Goal: Task Accomplishment & Management: Manage account settings

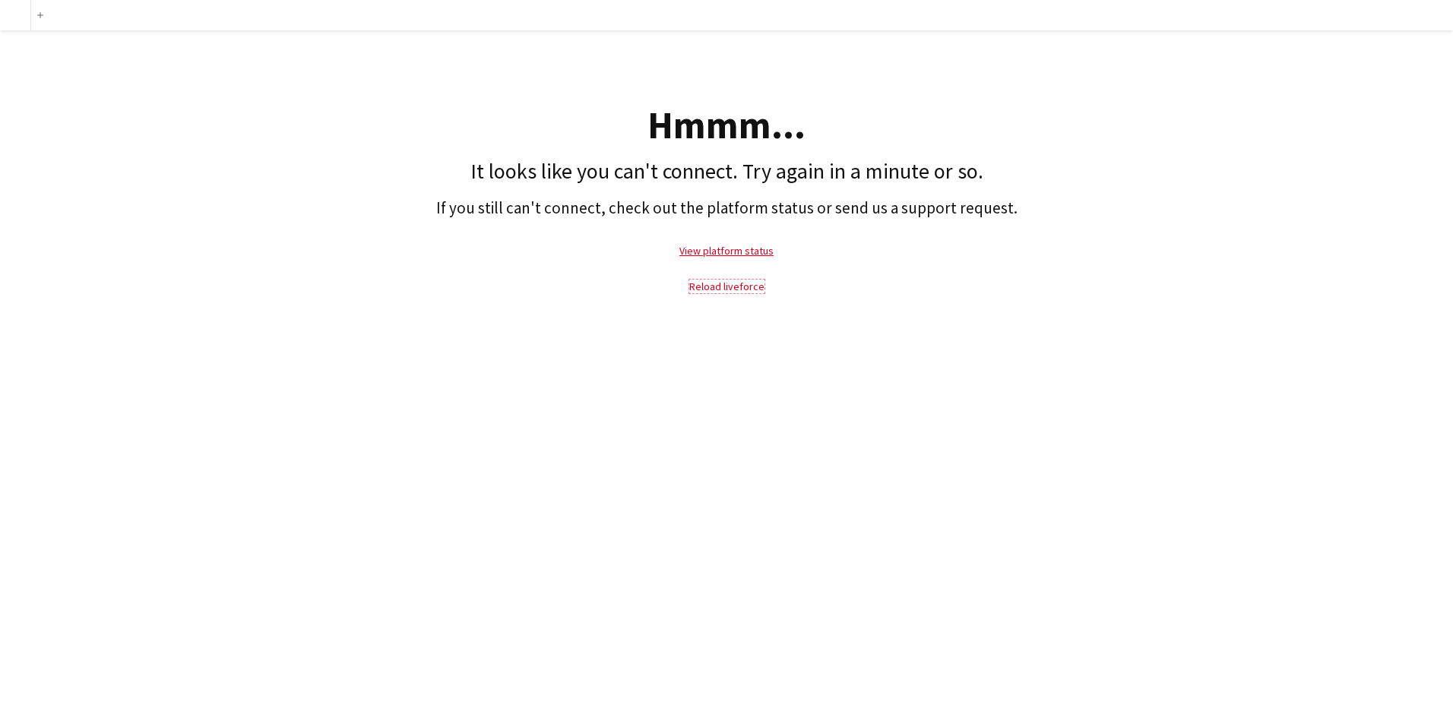
click at [751, 285] on link "Reload liveforce" at bounding box center [726, 287] width 75 height 14
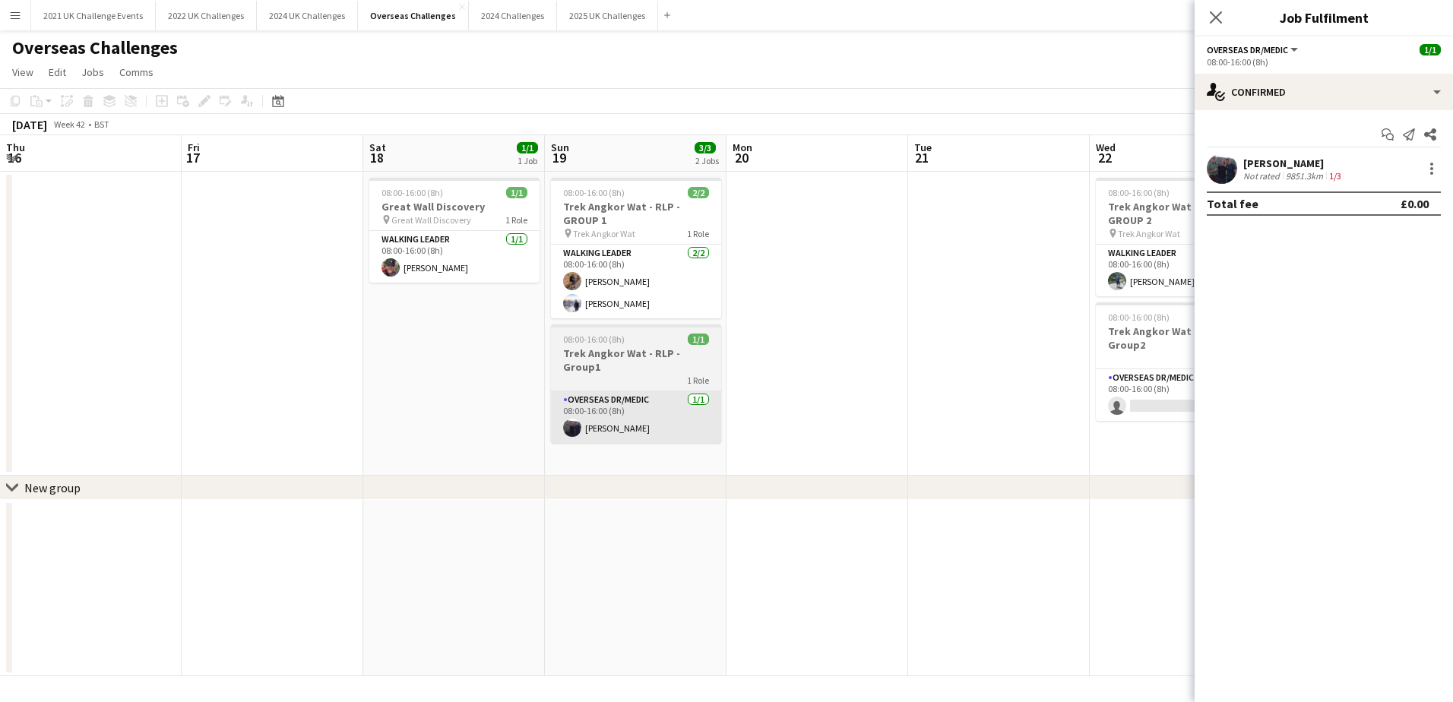
scroll to position [0, 378]
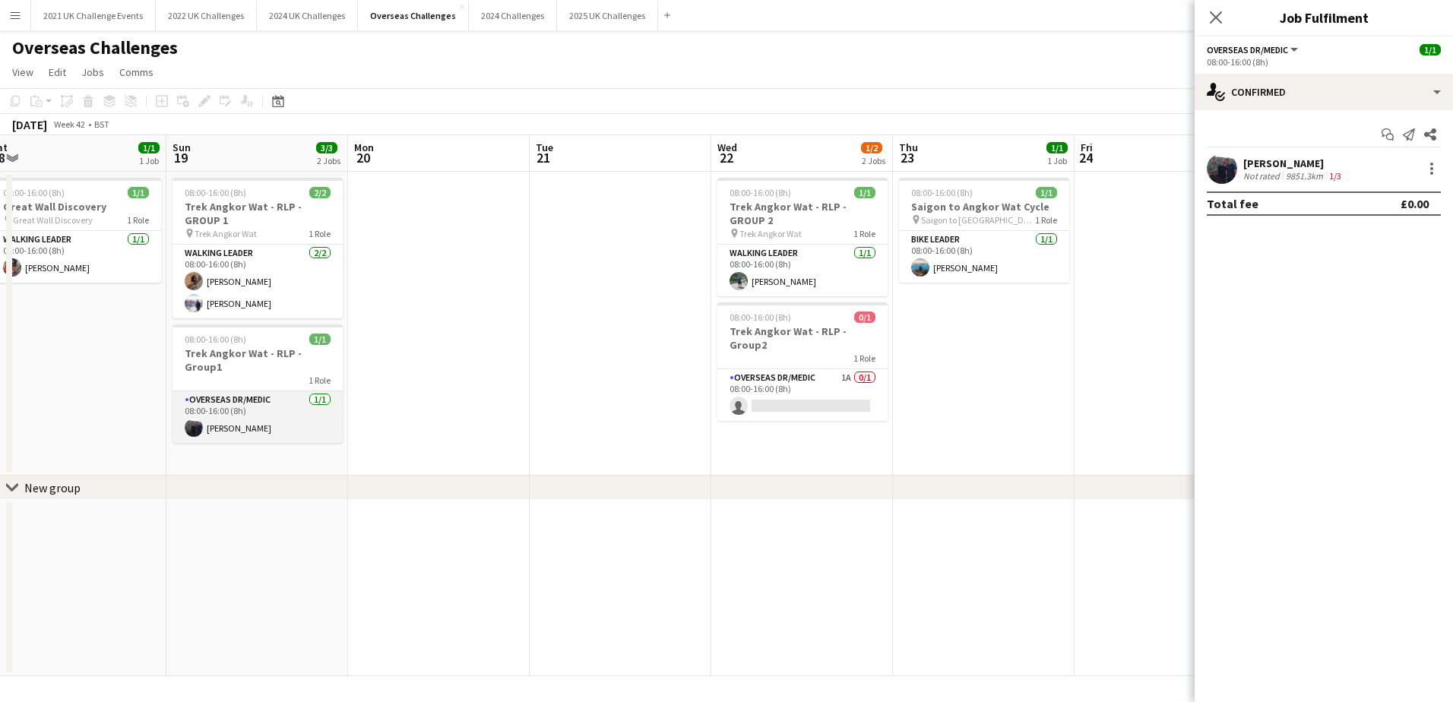
click at [272, 394] on app-card-role "Overseas Dr/Medic 1/1 08:00-16:00 (8h) Claire Milligan" at bounding box center [257, 417] width 170 height 52
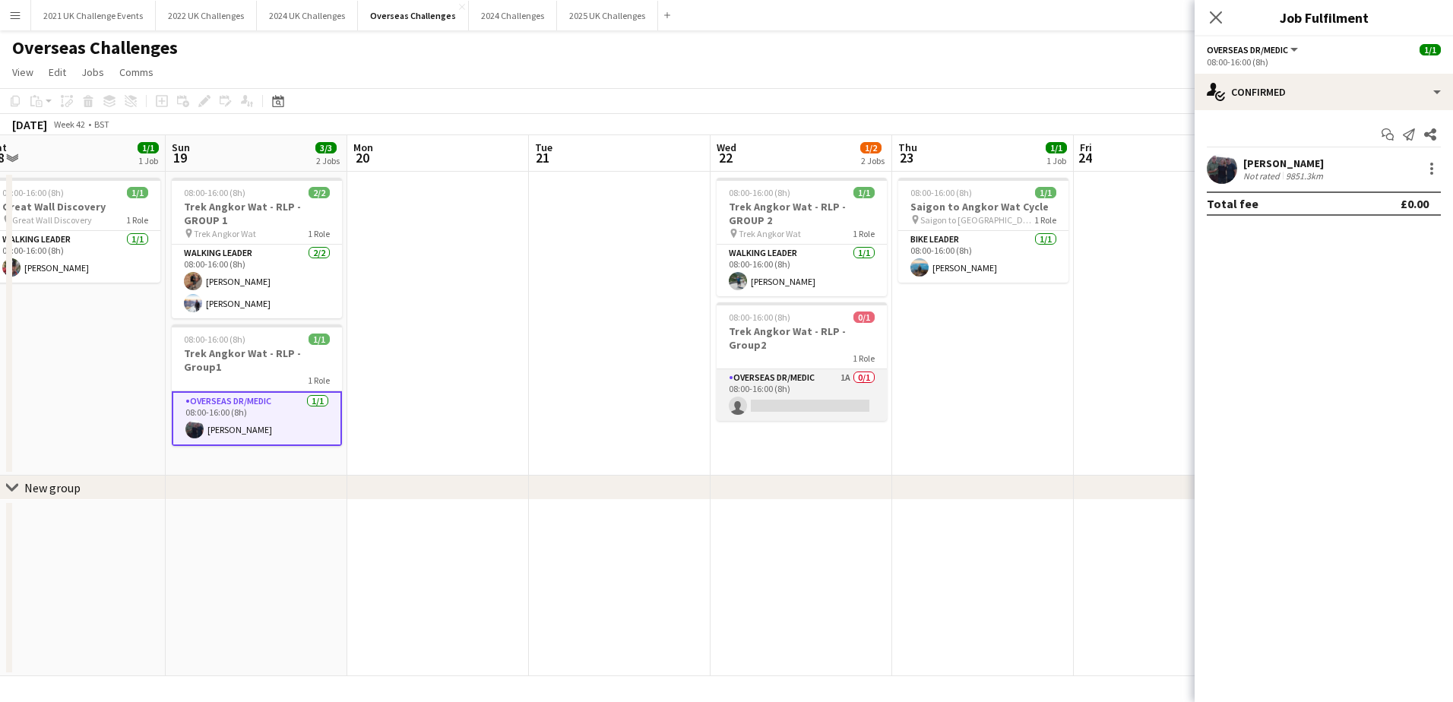
click at [824, 370] on app-card-role "Overseas Dr/Medic 1A 0/1 08:00-16:00 (8h) single-neutral-actions" at bounding box center [802, 395] width 170 height 52
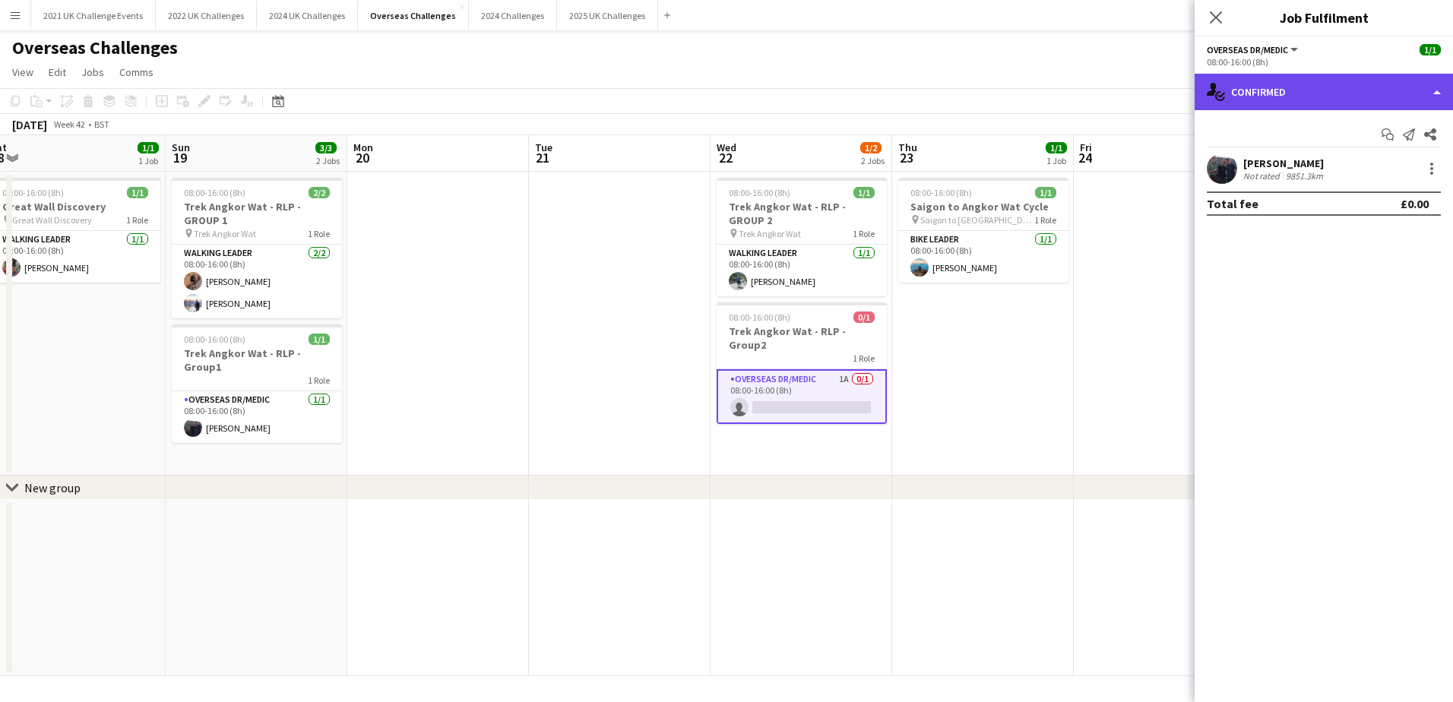
click at [1430, 96] on div "single-neutral-actions-check-2 Confirmed" at bounding box center [1323, 92] width 258 height 36
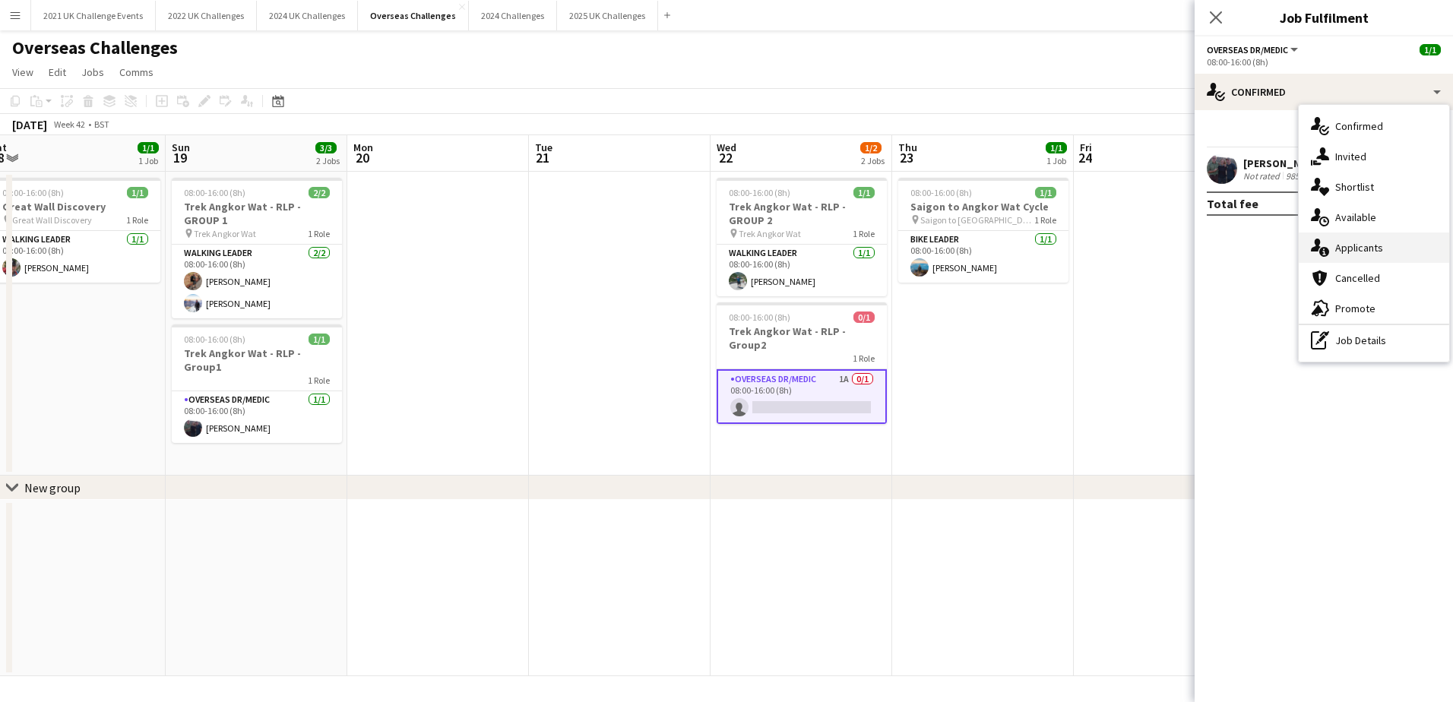
click at [1390, 244] on div "single-neutral-actions-information Applicants" at bounding box center [1374, 248] width 150 height 30
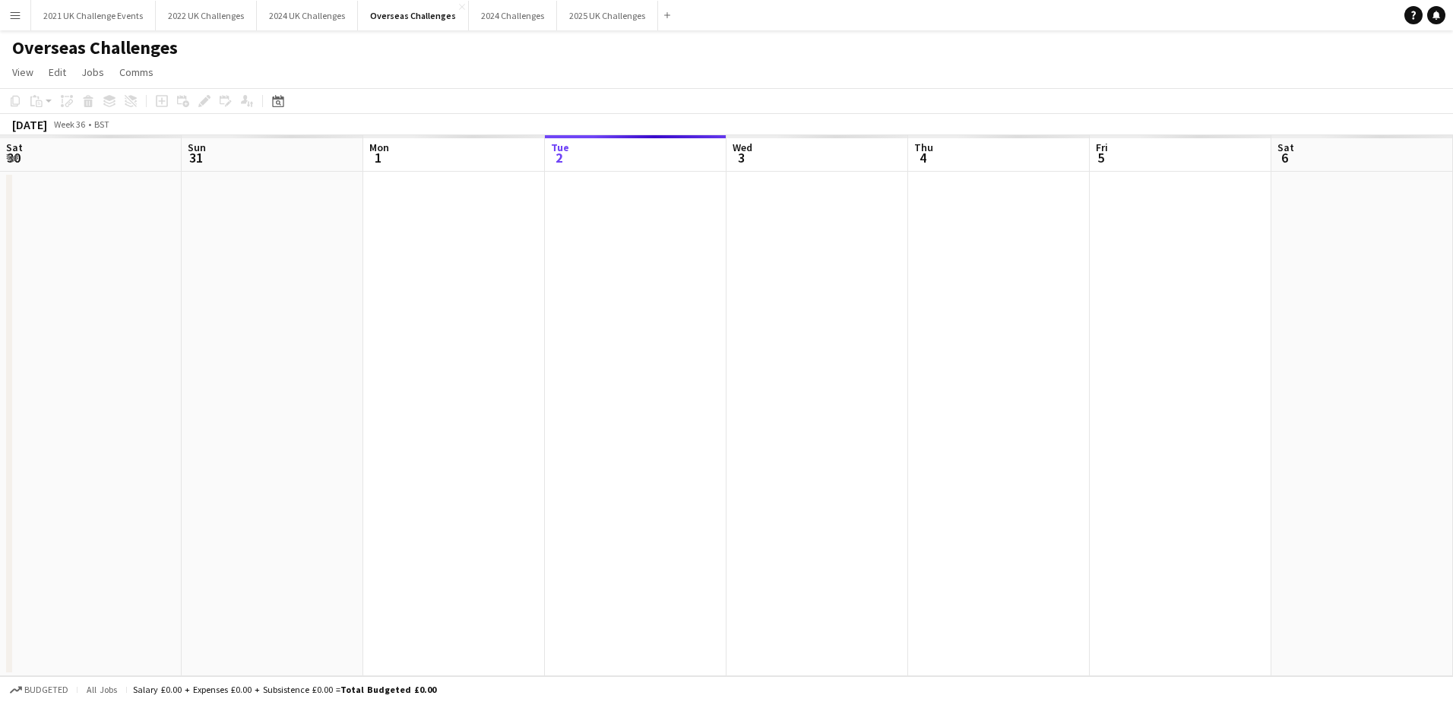
scroll to position [0, 363]
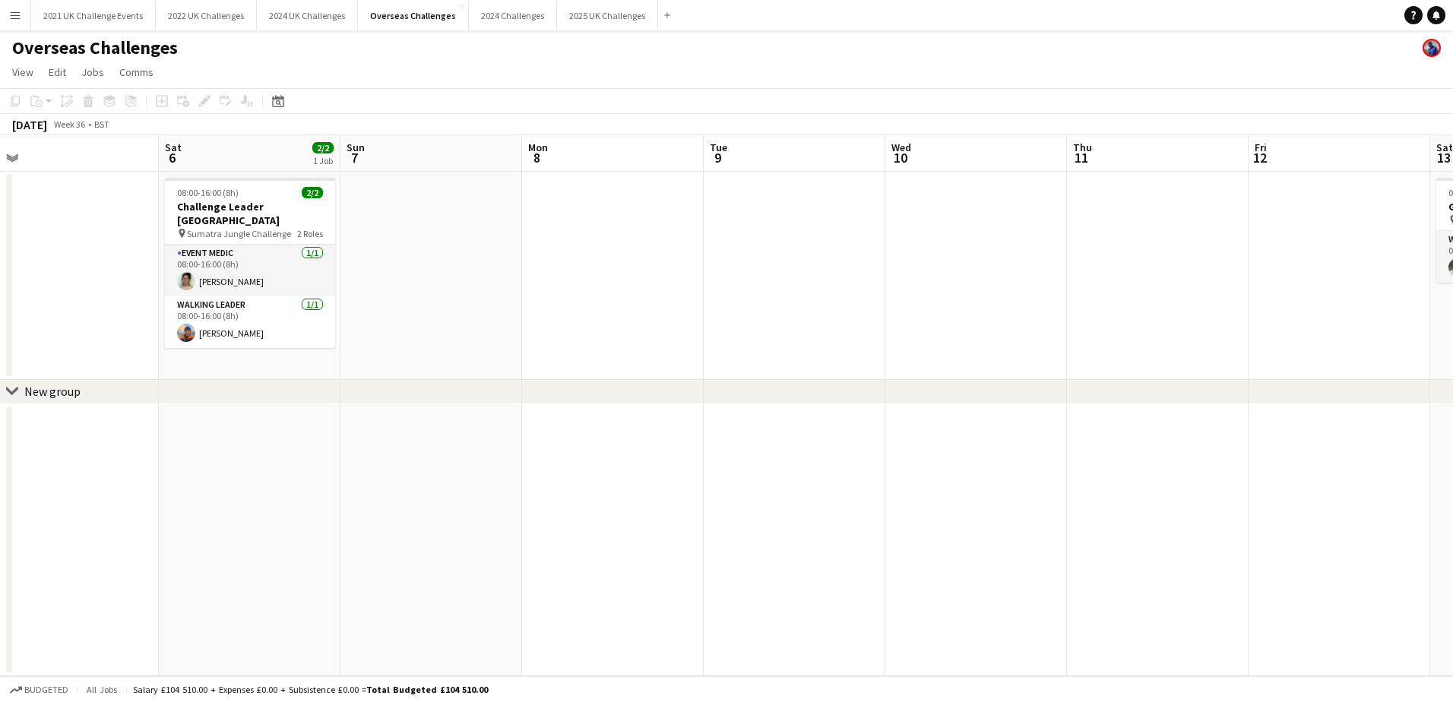
drag, startPoint x: 806, startPoint y: 312, endPoint x: 28, endPoint y: 302, distance: 778.1
click at [0, 299] on html "Menu Boards Boards Boards All jobs Status Workforce Workforce My Workforce Recr…" at bounding box center [726, 351] width 1453 height 702
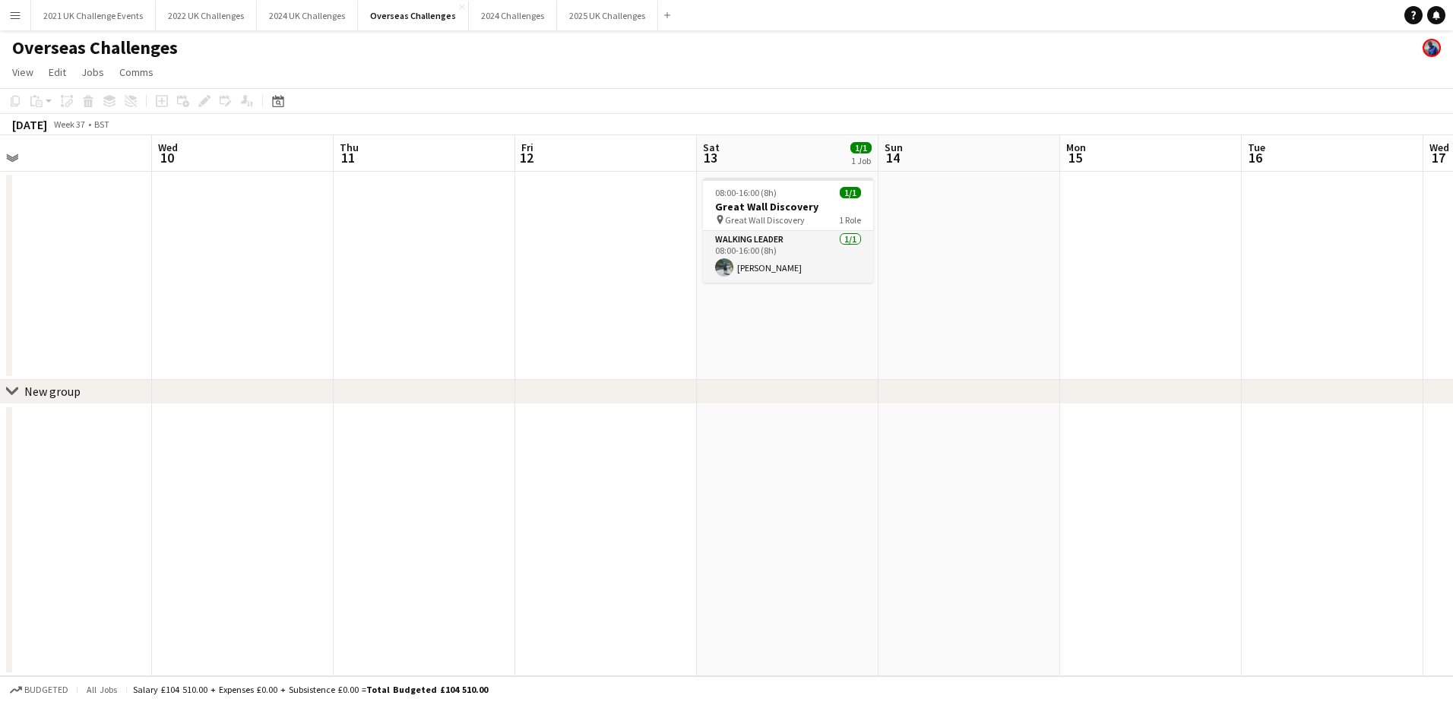
drag, startPoint x: 882, startPoint y: 304, endPoint x: 176, endPoint y: 312, distance: 705.9
click at [148, 309] on app-calendar-viewport "Sat 6 2/2 1 Job Sun 7 Mon 8 Tue 9 Wed 10 Thu 11 Fri 12 Sat 13 1/1 1 Job Sun 14 …" at bounding box center [726, 405] width 1453 height 541
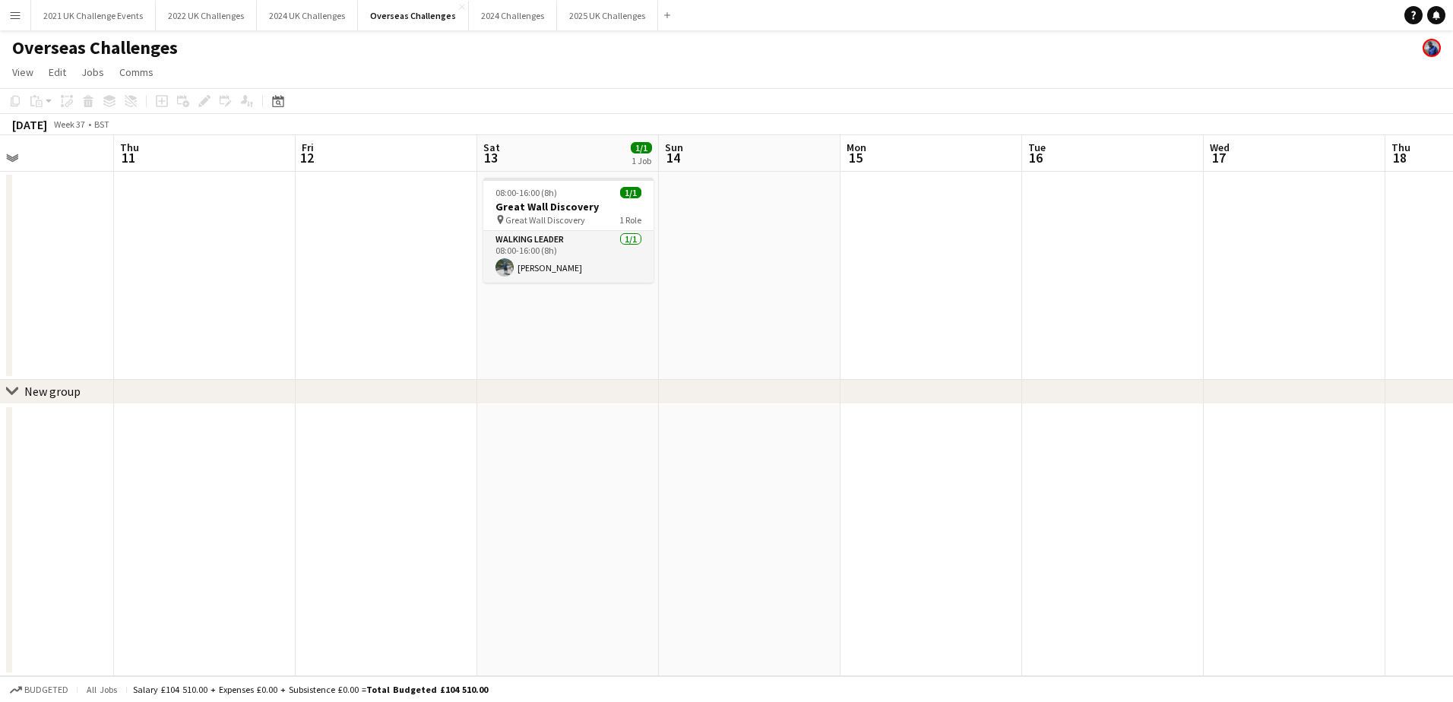
drag, startPoint x: 787, startPoint y: 297, endPoint x: 7, endPoint y: 331, distance: 781.1
click at [7, 331] on div "chevron-right New group Mon 8 Tue 9 Wed 10 Thu 11 Fri 12 Sat 13 1/1 1 Job Sun 1…" at bounding box center [726, 405] width 1453 height 541
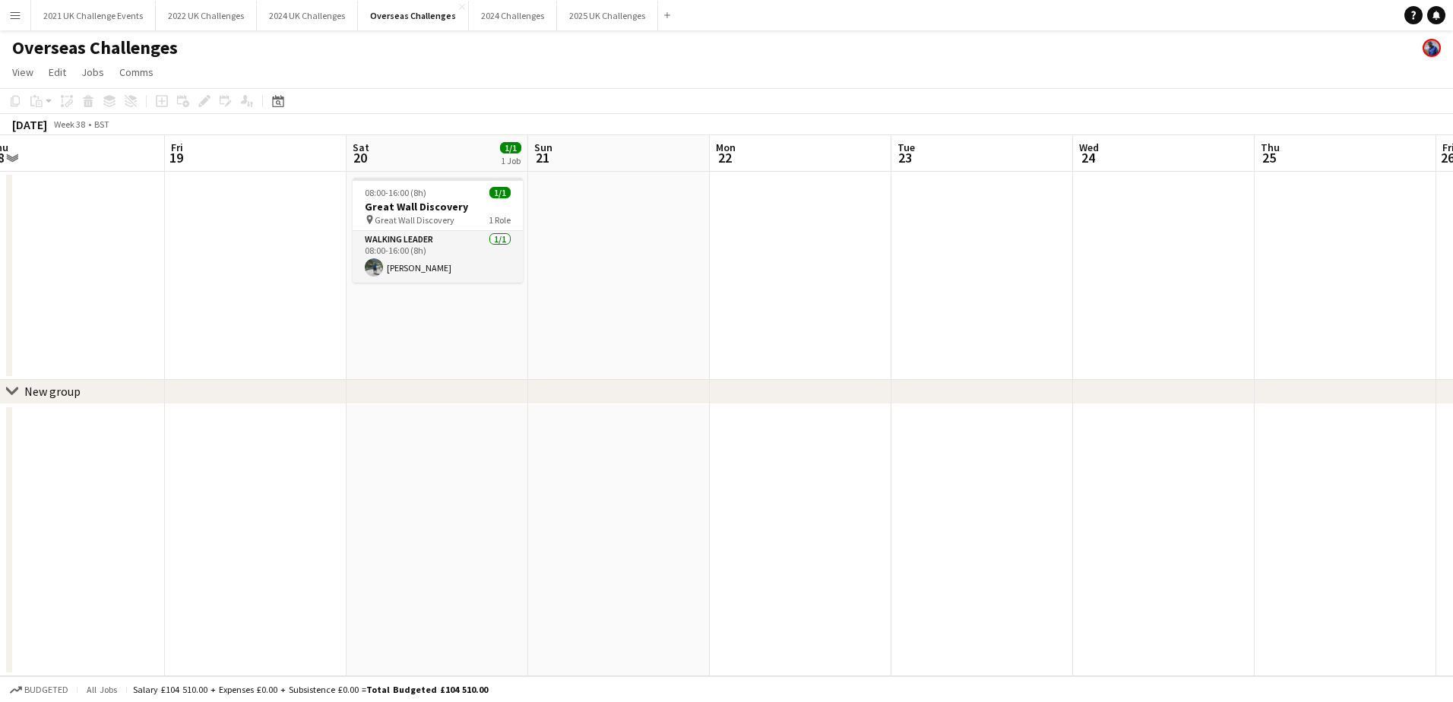
drag, startPoint x: 891, startPoint y: 316, endPoint x: 33, endPoint y: 335, distance: 857.3
click at [33, 335] on app-calendar-viewport "Mon 15 Tue 16 Wed 17 Thu 18 Fri 19 Sat 20 1/1 1 Job Sun 21 Mon 22 Tue 23 Wed 24…" at bounding box center [726, 405] width 1453 height 541
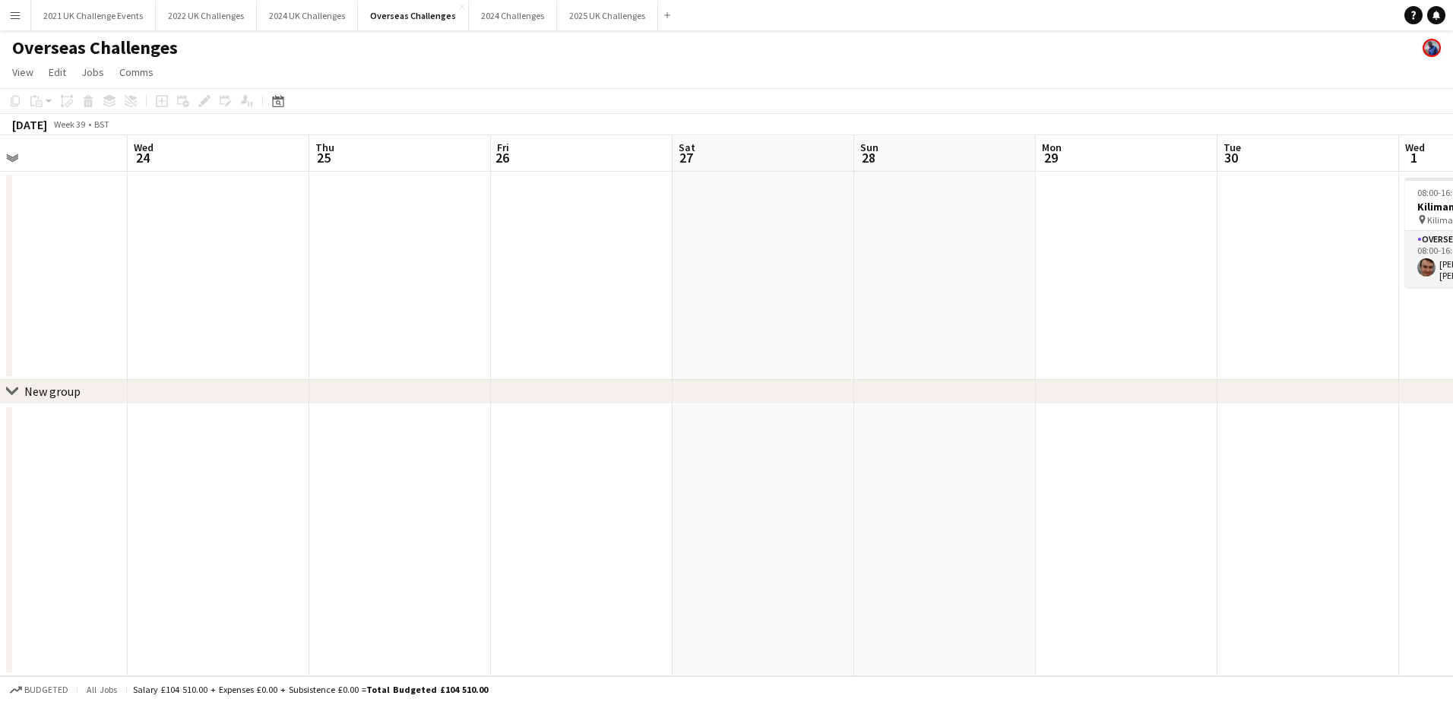
drag, startPoint x: 967, startPoint y: 324, endPoint x: 53, endPoint y: 324, distance: 914.1
click at [53, 324] on app-calendar-viewport "Sat 20 1/1 1 Job Sun 21 Mon 22 Tue 23 Wed 24 Thu 25 Fri 26 Sat 27 Sun 28 Mon 29…" at bounding box center [726, 405] width 1453 height 541
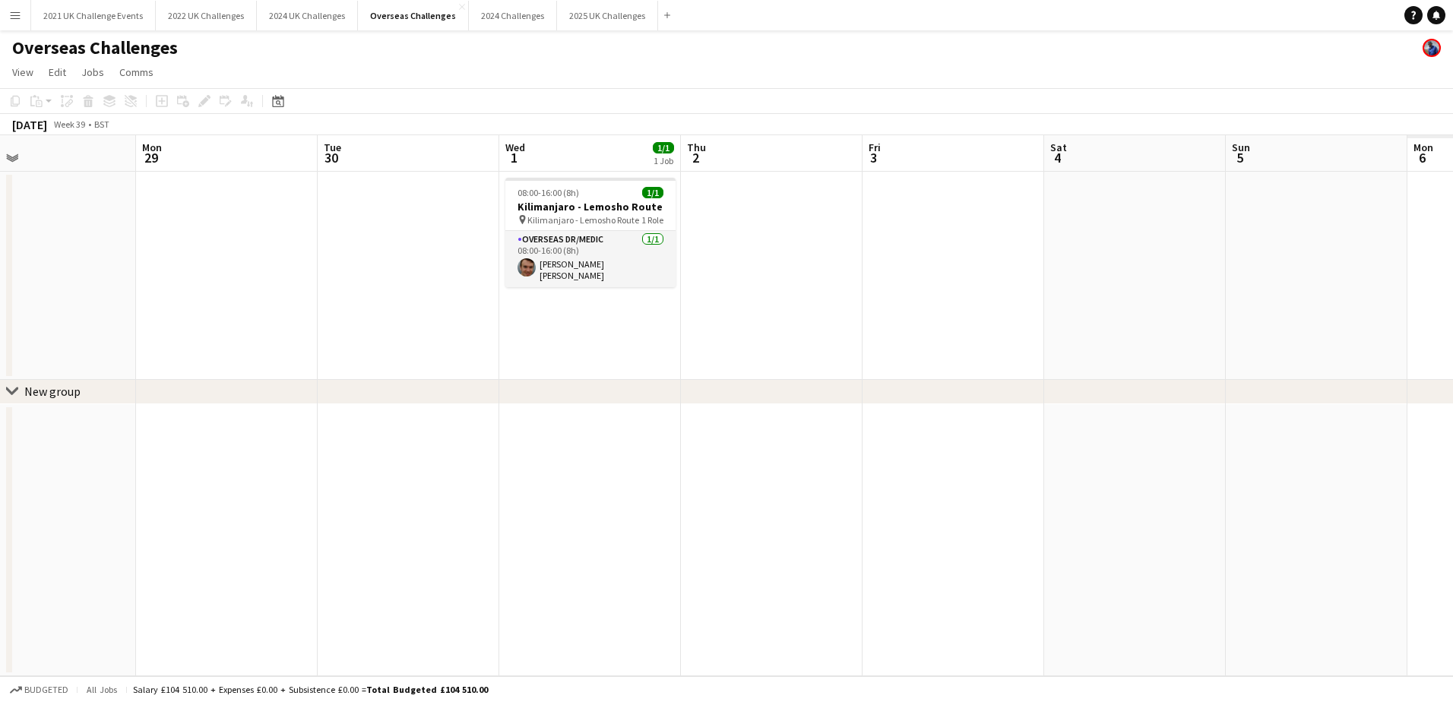
drag, startPoint x: 902, startPoint y: 290, endPoint x: 50, endPoint y: 316, distance: 852.2
click at [50, 316] on app-calendar-viewport "Thu 25 Fri 26 Sat 27 Sun 28 Mon 29 Tue 30 Wed 1 1/1 1 Job Thu 2 Fri 3 Sat 4 Sun…" at bounding box center [726, 405] width 1453 height 541
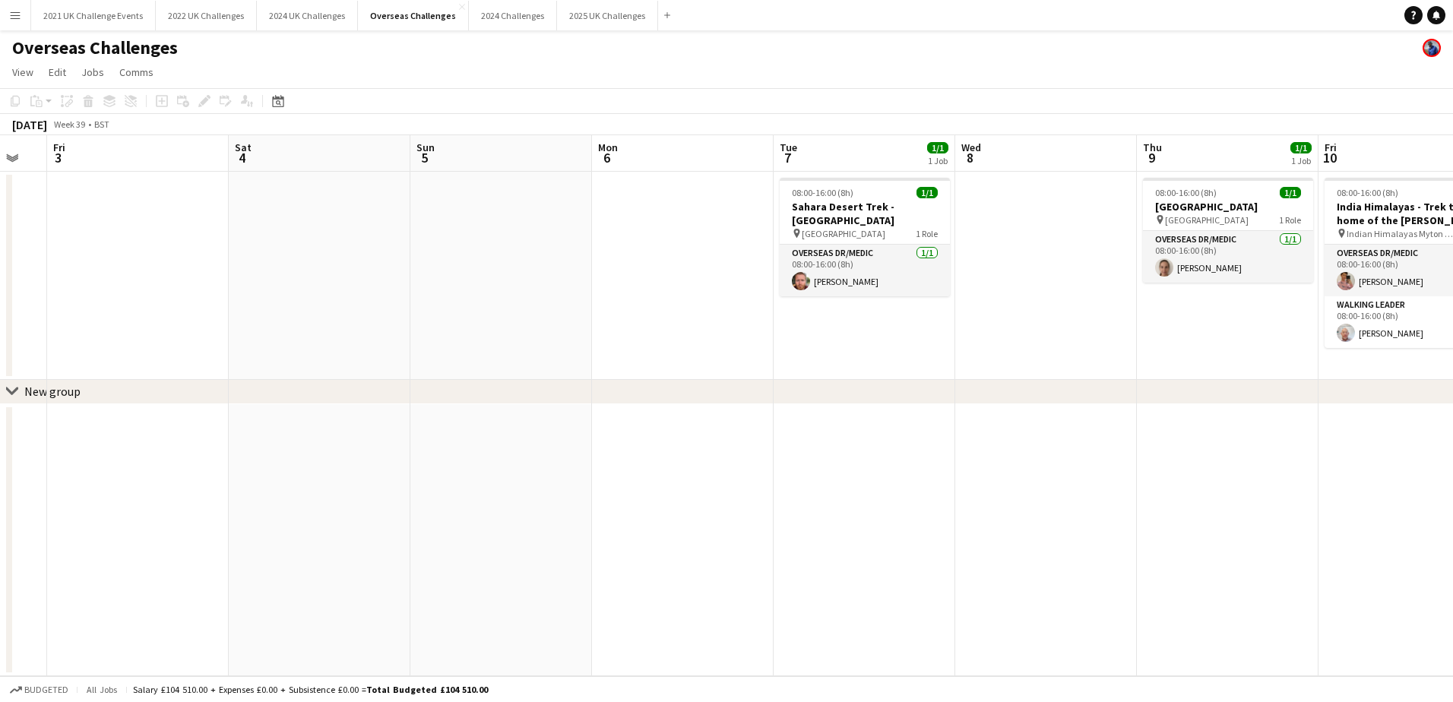
drag, startPoint x: 770, startPoint y: 305, endPoint x: 3, endPoint y: 309, distance: 766.7
click at [0, 309] on html "Menu Boards Boards Boards All jobs Status Workforce Workforce My Workforce Recr…" at bounding box center [726, 351] width 1453 height 702
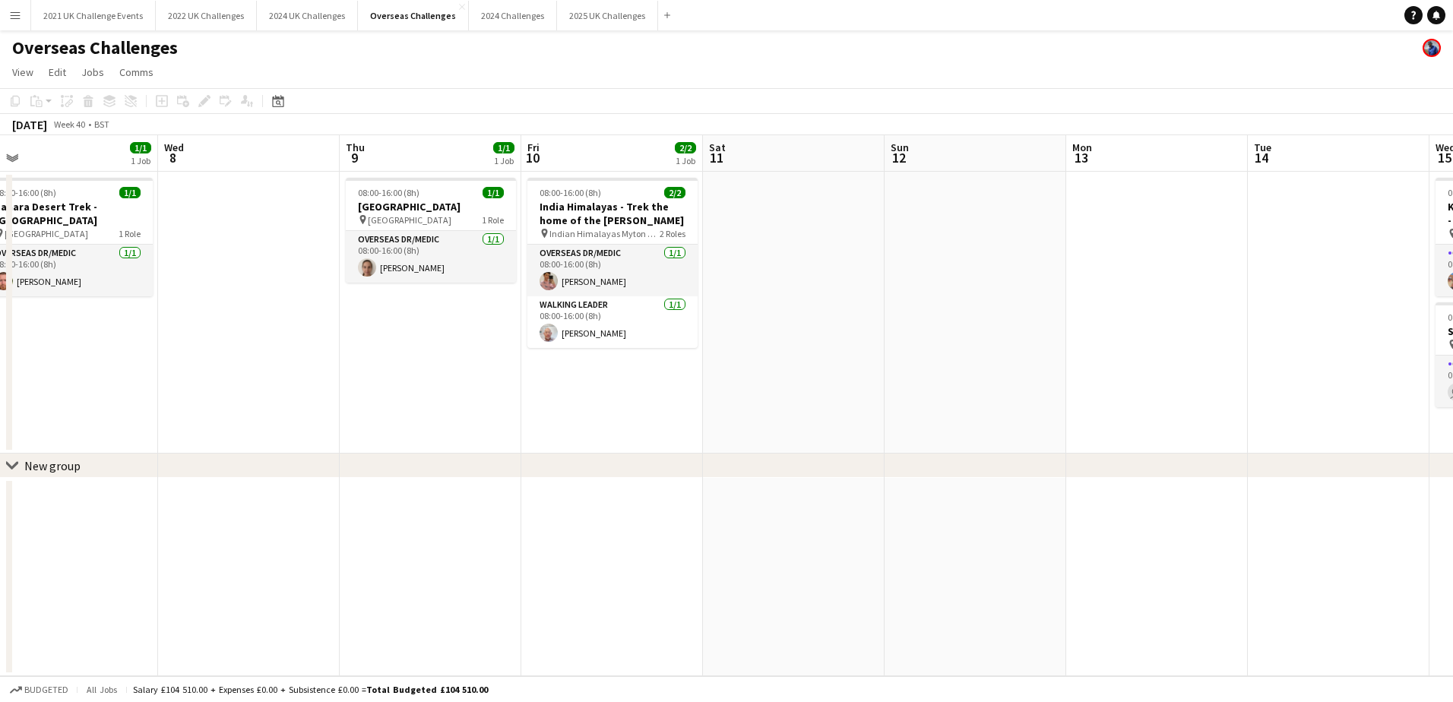
scroll to position [0, 569]
drag, startPoint x: 1003, startPoint y: 319, endPoint x: 247, endPoint y: 323, distance: 756.0
click at [247, 323] on app-calendar-viewport "Sat 4 Sun 5 Mon 6 Tue 7 1/1 1 Job Wed 8 Thu 9 1/1 1 Job Fri 10 2/2 1 Job Sat 11…" at bounding box center [726, 405] width 1453 height 541
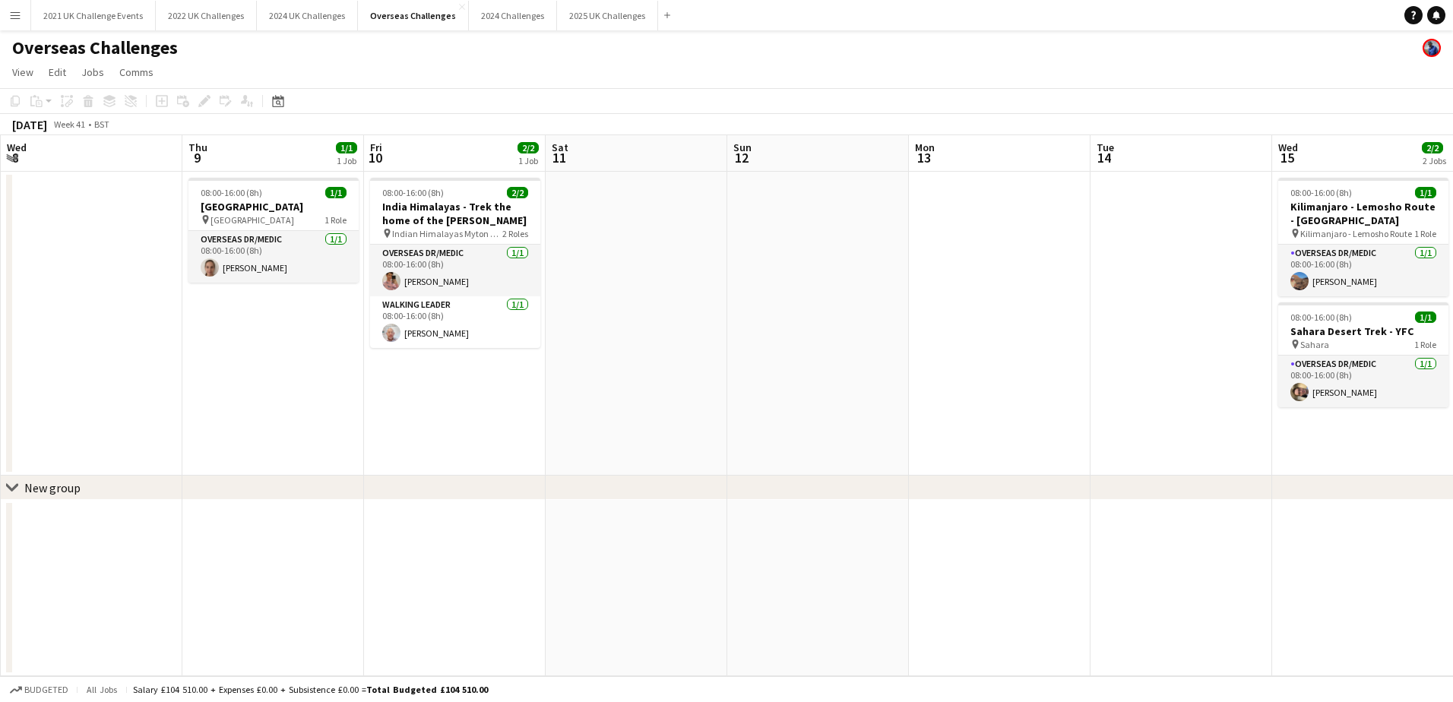
scroll to position [0, 473]
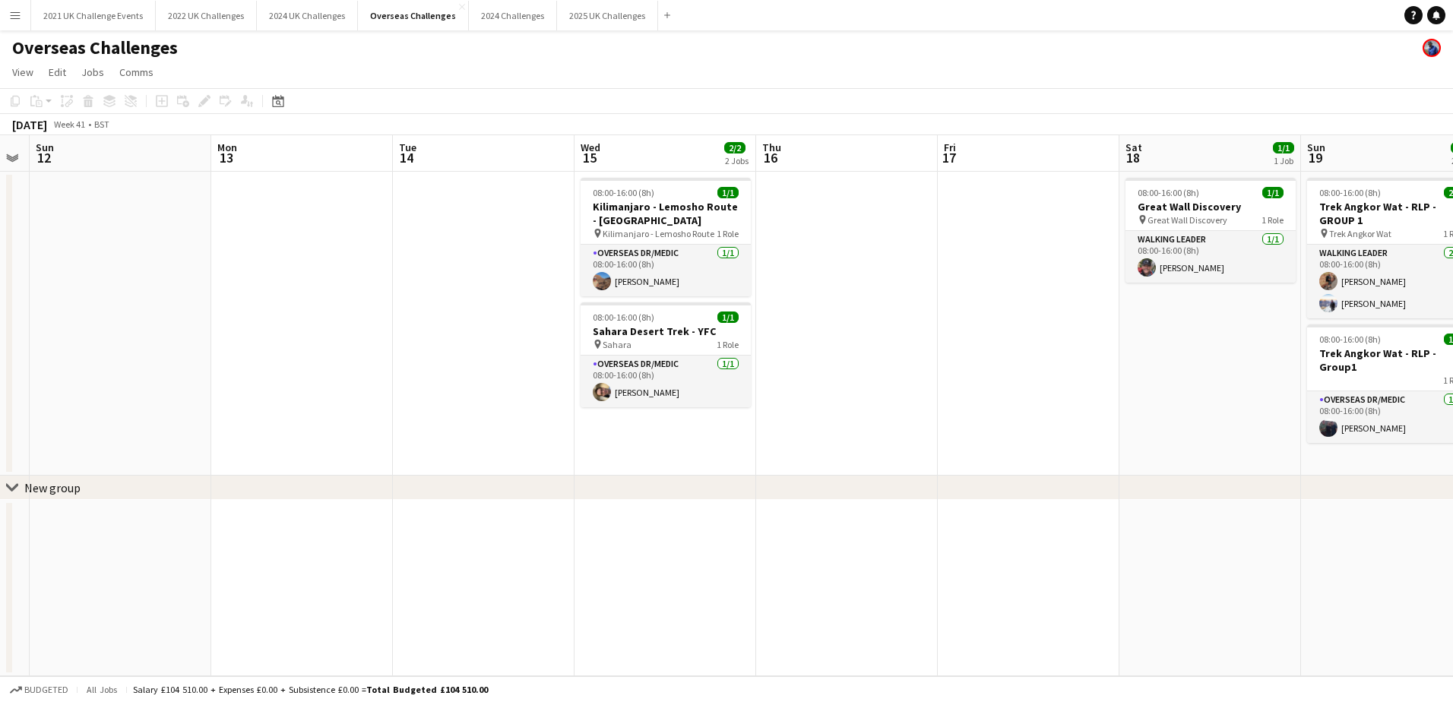
drag, startPoint x: 741, startPoint y: 347, endPoint x: 266, endPoint y: 368, distance: 475.3
click at [266, 368] on app-calendar-viewport "Thu 9 1/1 1 Job Fri 10 2/2 1 Job Sat 11 Sun 12 Mon 13 Tue 14 Wed 15 2/2 2 Jobs …" at bounding box center [726, 405] width 1453 height 541
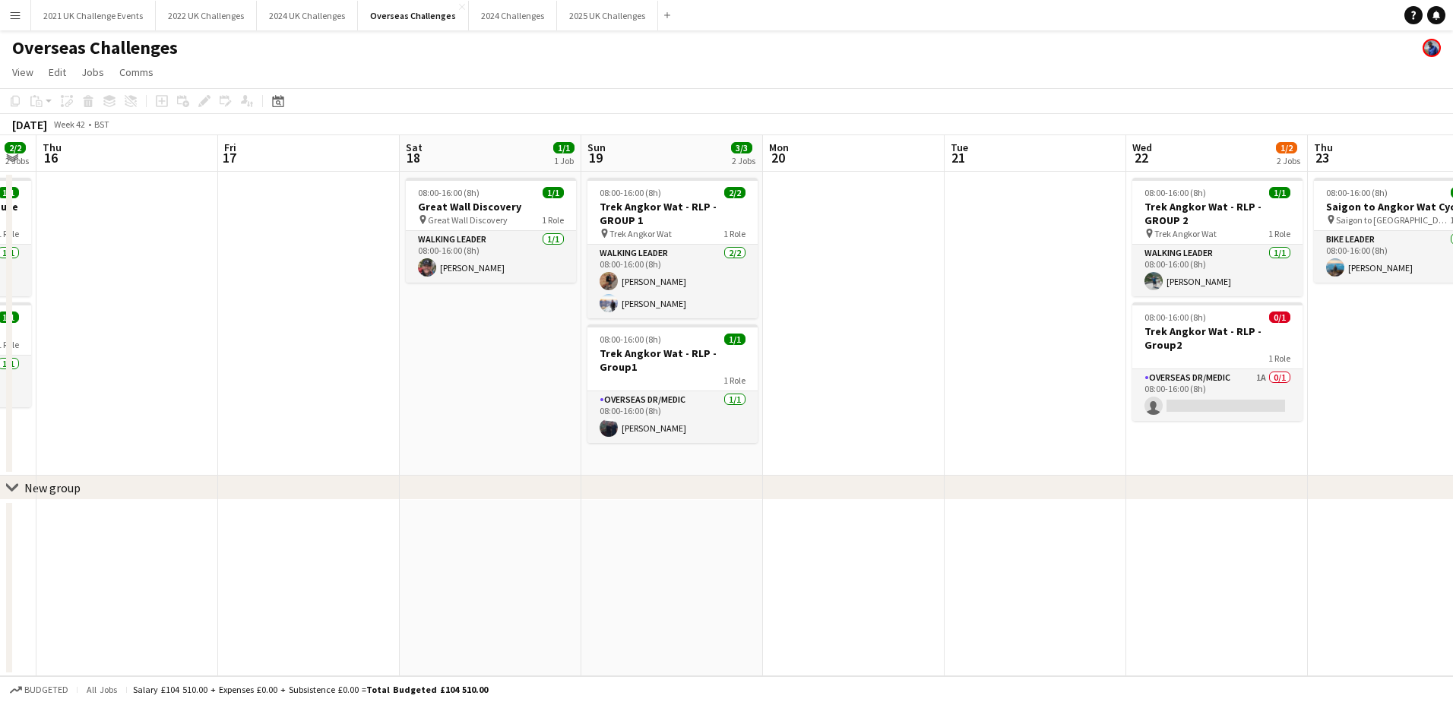
drag, startPoint x: 1118, startPoint y: 376, endPoint x: 451, endPoint y: 365, distance: 667.2
click at [398, 365] on app-calendar-viewport "Mon 13 Tue 14 Wed 15 2/2 2 Jobs Thu 16 Fri 17 Sat 18 1/1 1 Job Sun 19 3/3 2 Job…" at bounding box center [726, 405] width 1453 height 541
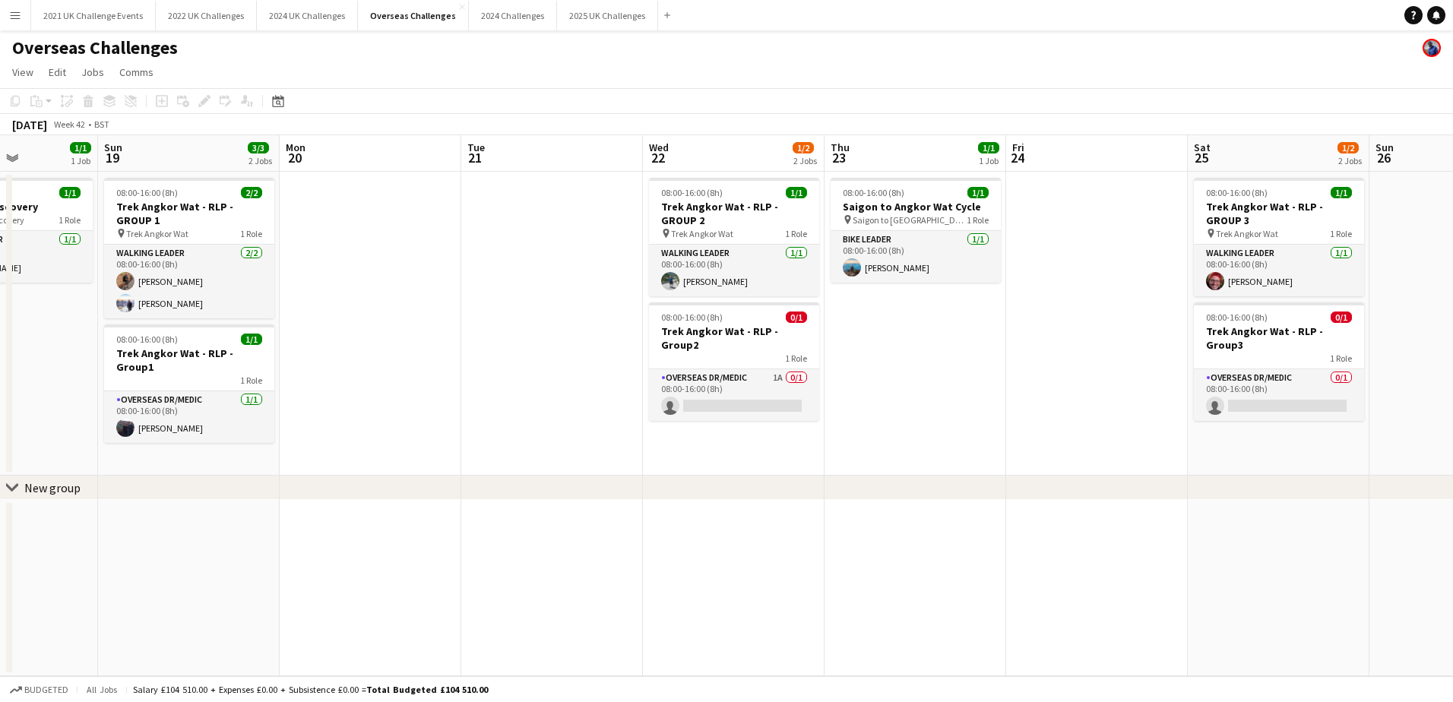
drag, startPoint x: 809, startPoint y: 374, endPoint x: 621, endPoint y: 380, distance: 188.5
click at [468, 369] on app-calendar-viewport "Thu 16 Fri 17 Sat 18 1/1 1 Job Sun 19 3/3 2 Jobs Mon 20 Tue 21 Wed 22 1/2 2 Job…" at bounding box center [726, 405] width 1453 height 541
click at [743, 369] on app-card-role "Overseas Dr/Medic 1A 0/1 08:00-16:00 (8h) single-neutral-actions" at bounding box center [733, 395] width 170 height 52
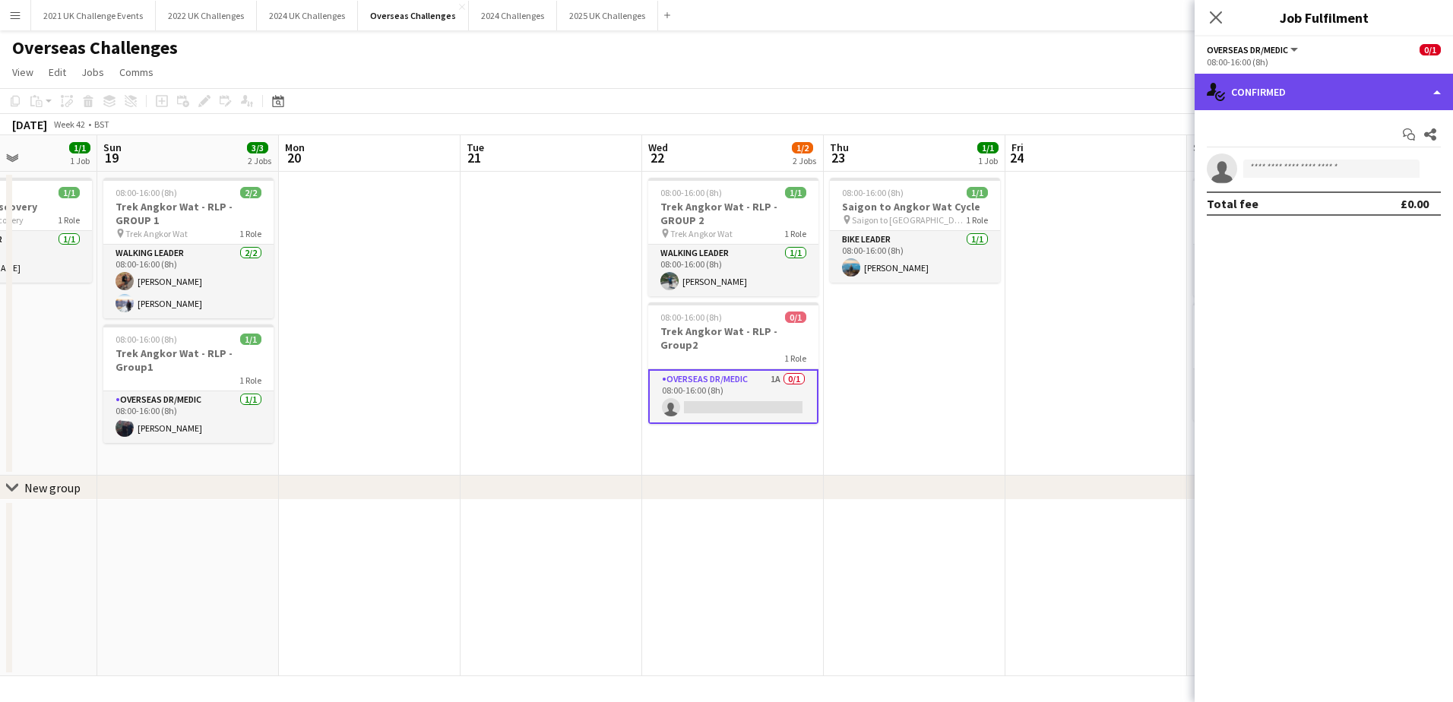
click at [1314, 85] on div "single-neutral-actions-check-2 Confirmed" at bounding box center [1323, 92] width 258 height 36
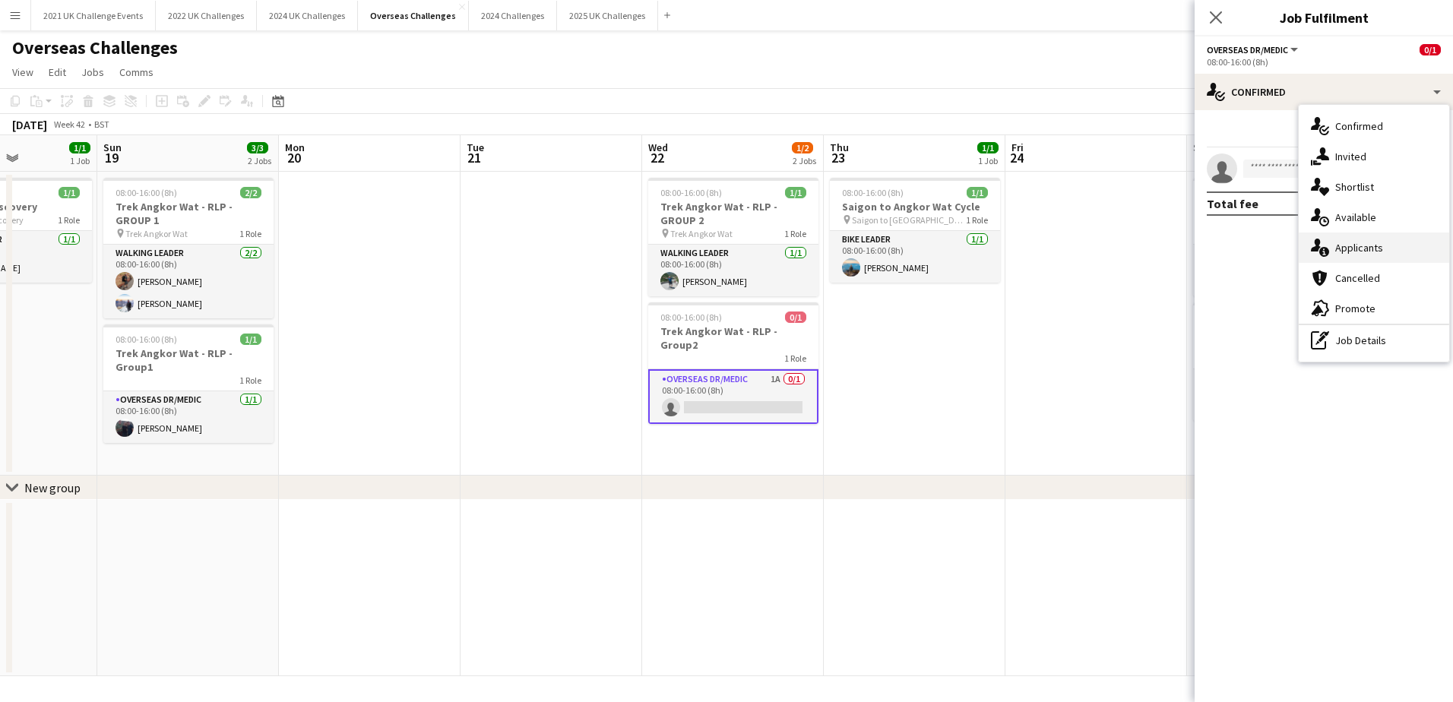
click at [1388, 239] on div "single-neutral-actions-information Applicants" at bounding box center [1374, 248] width 150 height 30
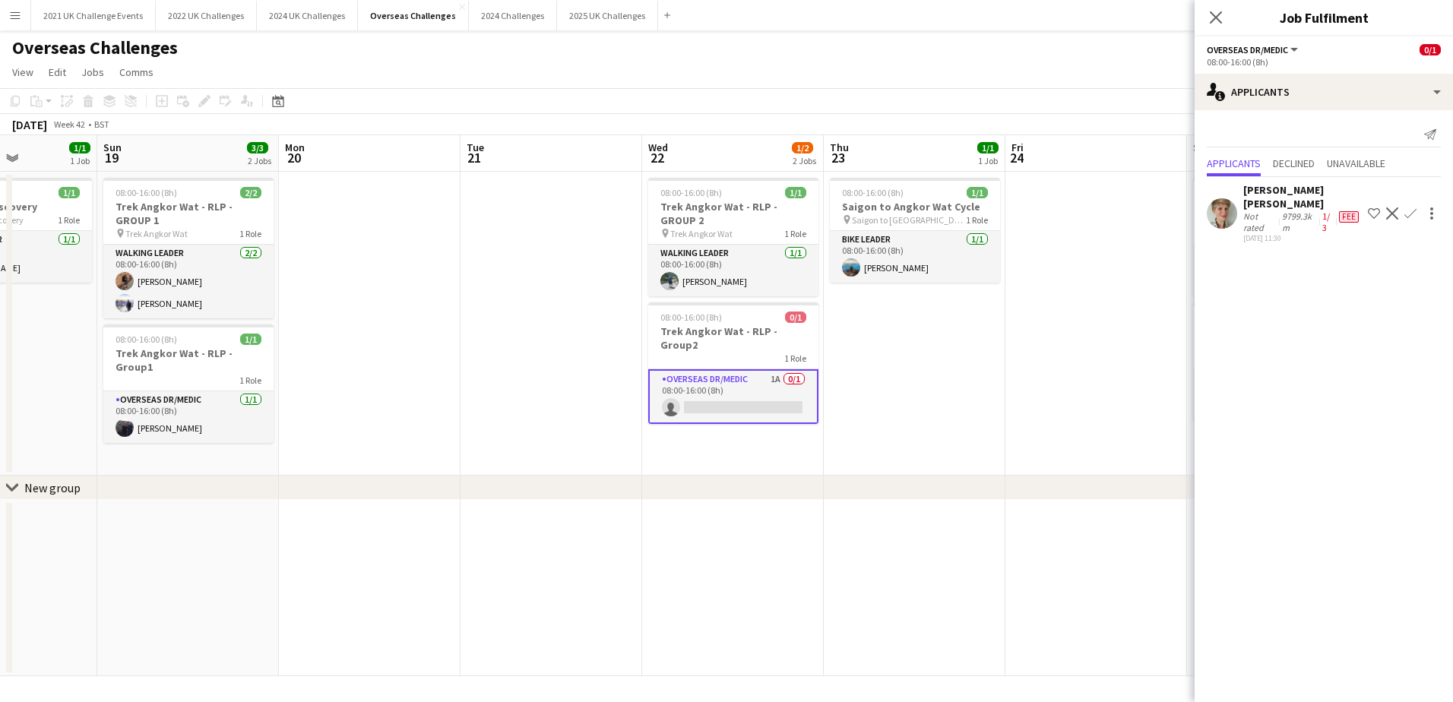
click at [919, 407] on app-date-cell "08:00-16:00 (8h) 1/1 Saigon to Angkor Wat Cycle pin Saigon to Angkor Wat 1 Role…" at bounding box center [915, 324] width 182 height 304
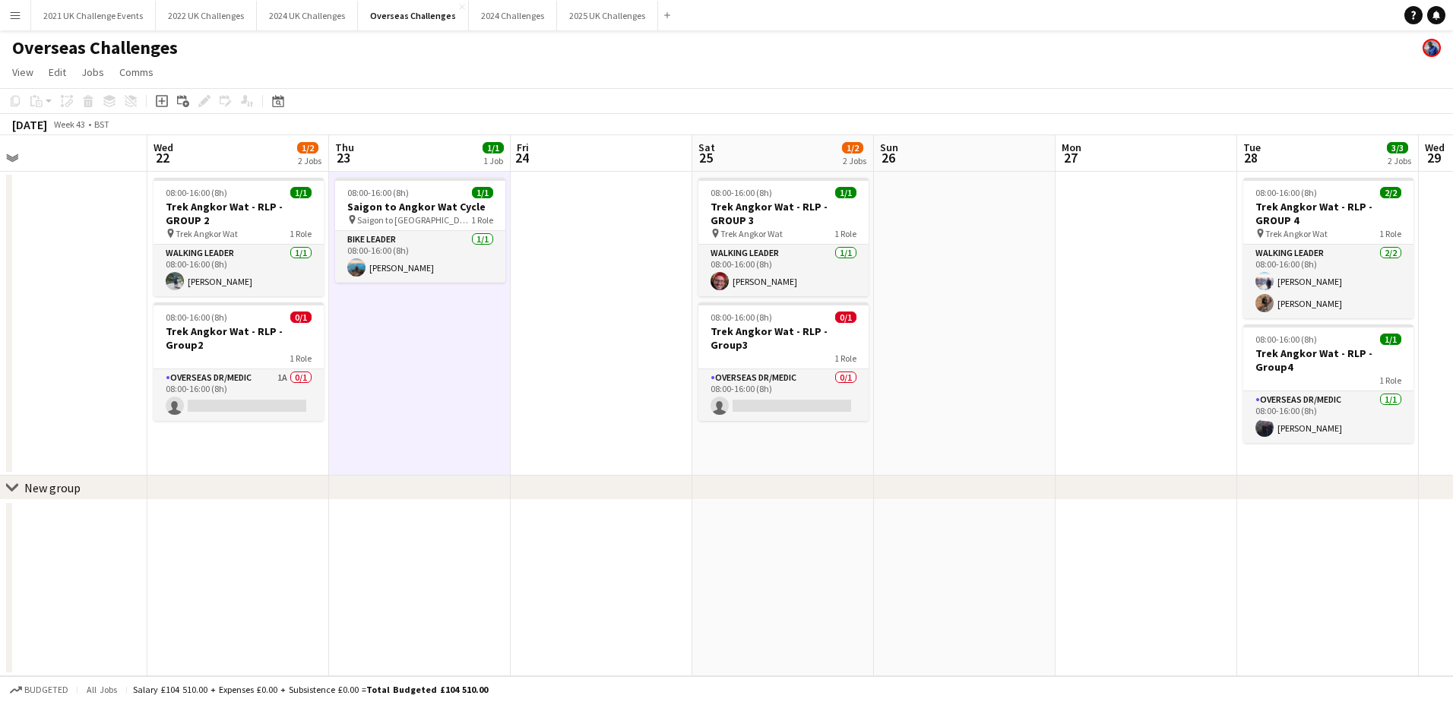
scroll to position [0, 587]
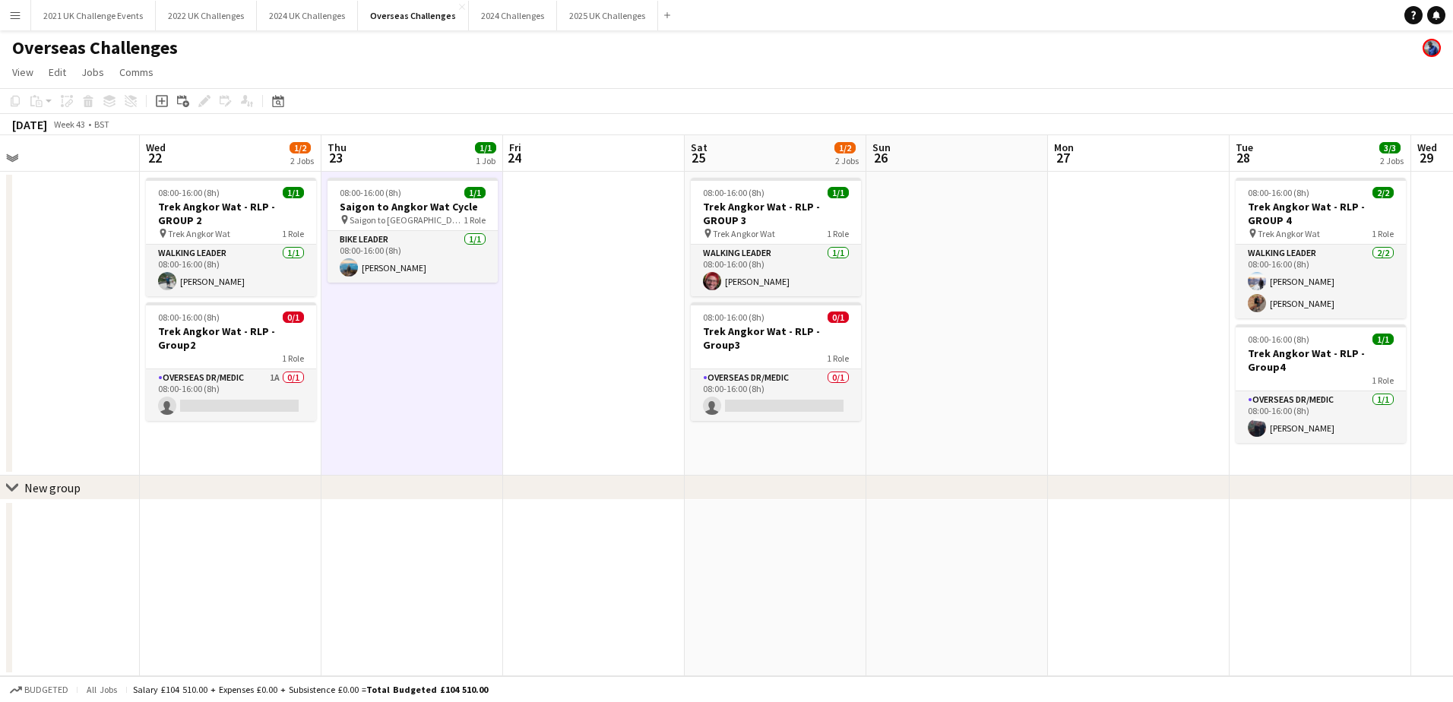
drag, startPoint x: 975, startPoint y: 400, endPoint x: 600, endPoint y: 397, distance: 375.4
click at [600, 397] on app-calendar-viewport "Sat 18 1/1 1 Job Sun 19 3/3 2 Jobs Mon 20 Tue 21 Wed 22 1/2 2 Jobs Thu 23 1/1 1…" at bounding box center [726, 405] width 1453 height 541
click at [794, 369] on app-card-role "Overseas Dr/Medic 0/1 08:00-16:00 (8h) single-neutral-actions" at bounding box center [776, 395] width 170 height 52
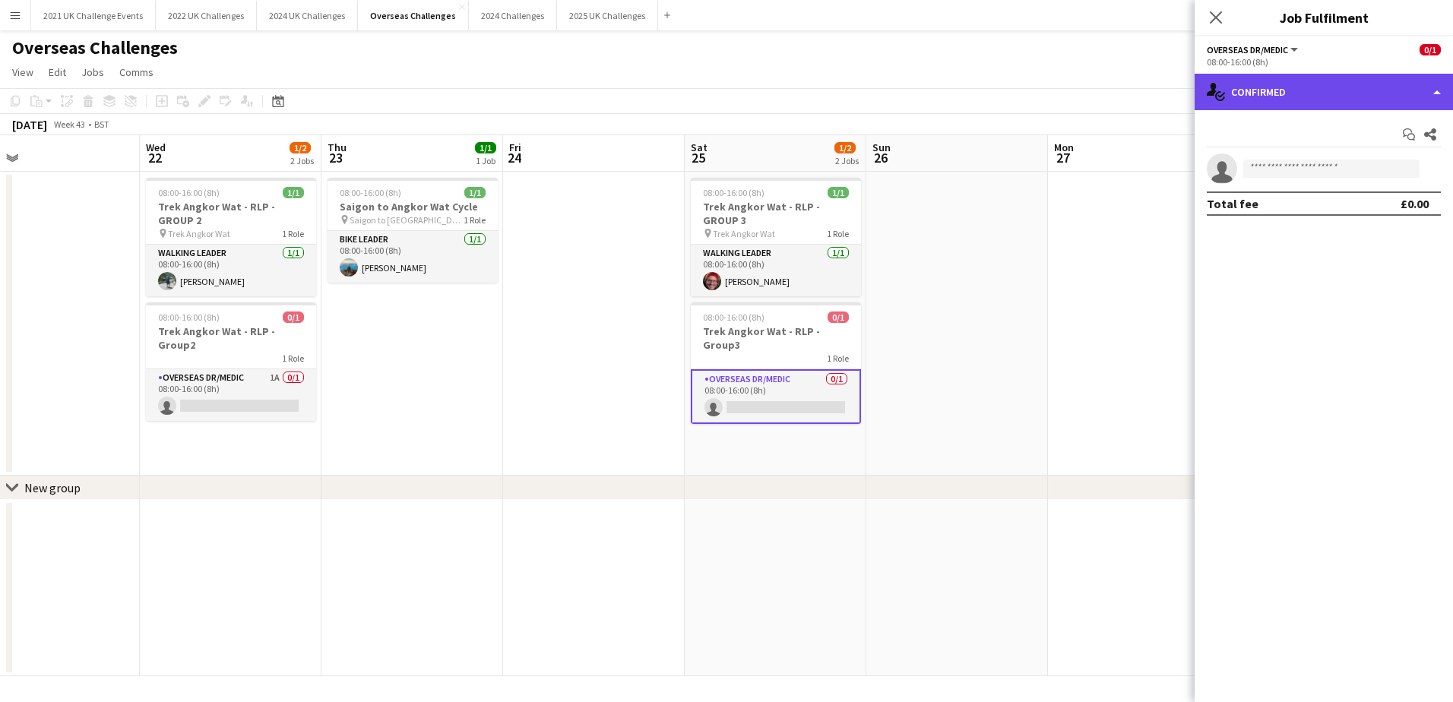
click at [1302, 90] on div "single-neutral-actions-check-2 Confirmed" at bounding box center [1323, 92] width 258 height 36
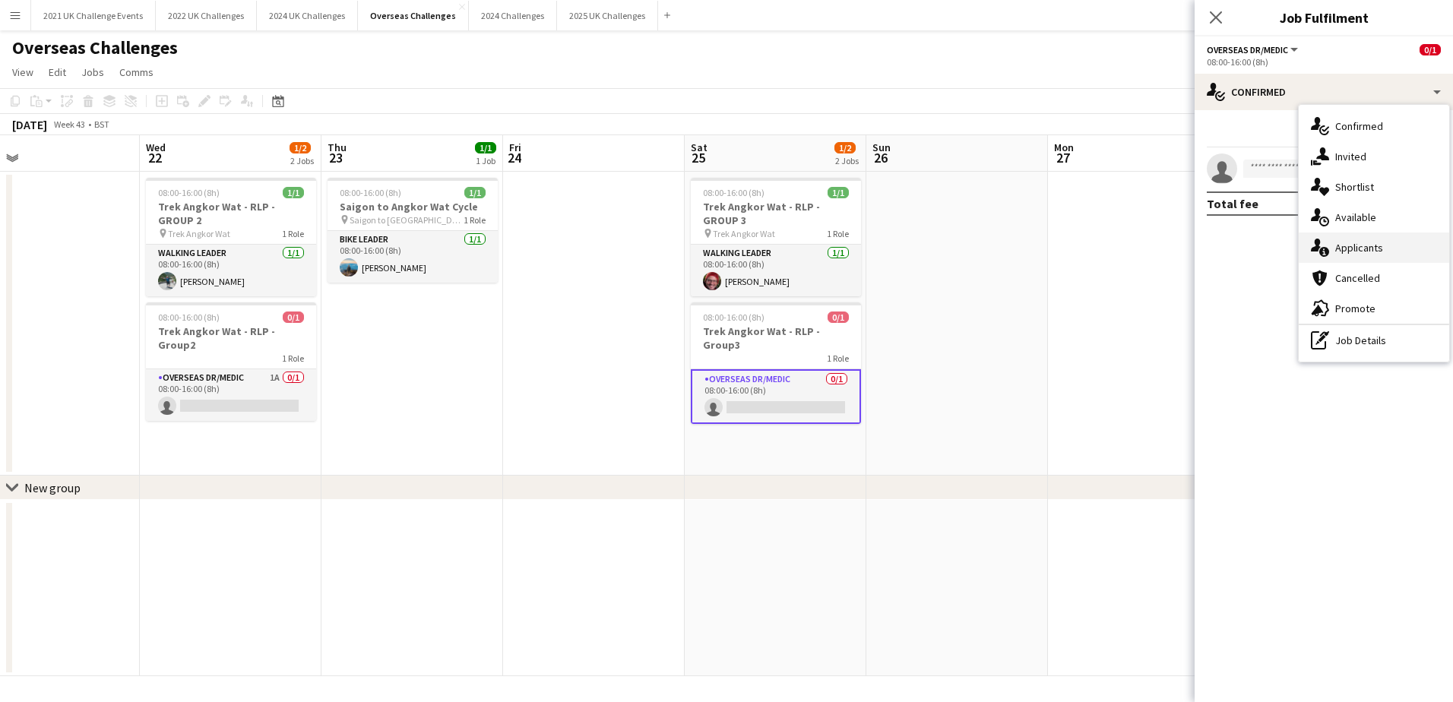
click at [1345, 241] on span "Applicants" at bounding box center [1359, 248] width 48 height 14
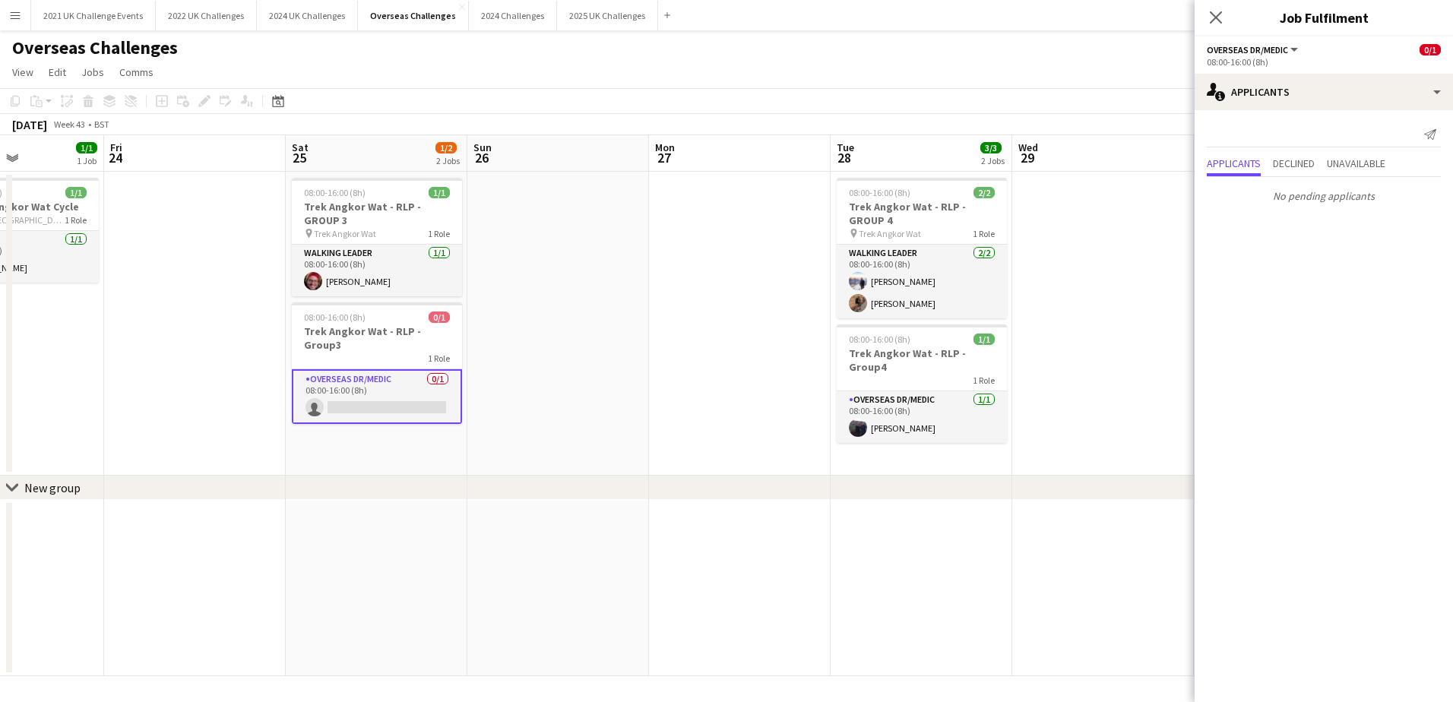
scroll to position [0, 442]
drag, startPoint x: 899, startPoint y: 331, endPoint x: 490, endPoint y: 341, distance: 408.9
click at [490, 341] on app-calendar-viewport "Tue 21 Wed 22 1/2 2 Jobs Thu 23 1/1 1 Job Fri 24 Sat 25 1/2 2 Jobs Sun 26 Mon 2…" at bounding box center [726, 405] width 1453 height 541
